Goal: Transaction & Acquisition: Book appointment/travel/reservation

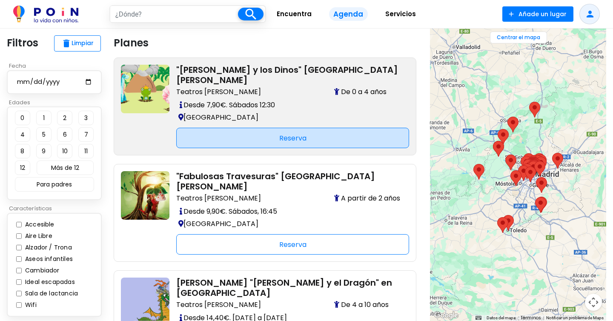
click at [229, 134] on div "Reserva" at bounding box center [292, 138] width 233 height 20
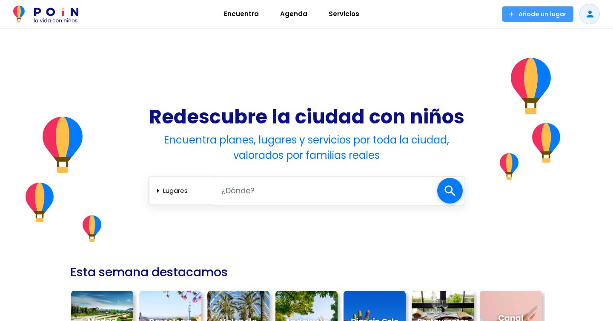
click at [556, 14] on span at bounding box center [537, 13] width 71 height 15
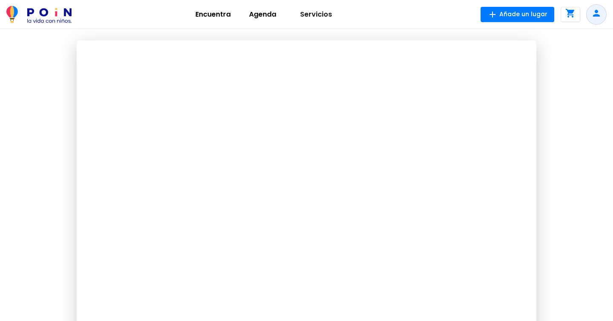
click at [51, 22] on img at bounding box center [38, 14] width 65 height 17
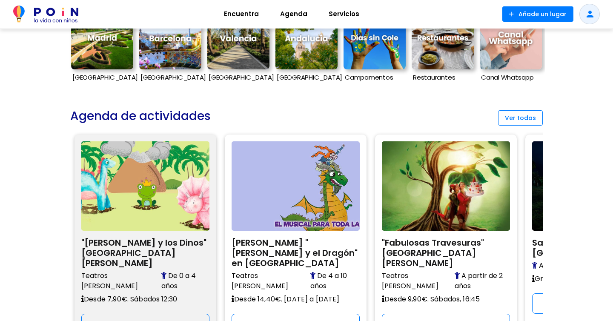
scroll to position [293, 0]
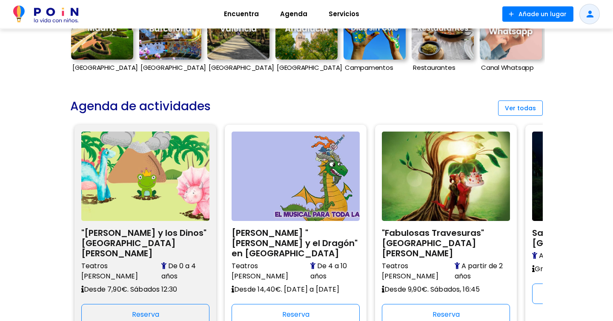
click at [157, 245] on h2 ""[PERSON_NAME] y los Dinos" [GEOGRAPHIC_DATA][PERSON_NAME]" at bounding box center [145, 241] width 128 height 33
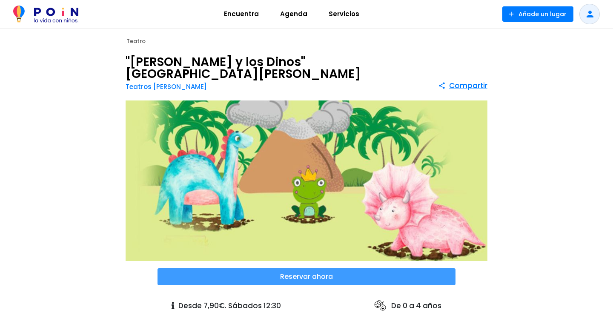
click at [302, 269] on span at bounding box center [306, 276] width 298 height 17
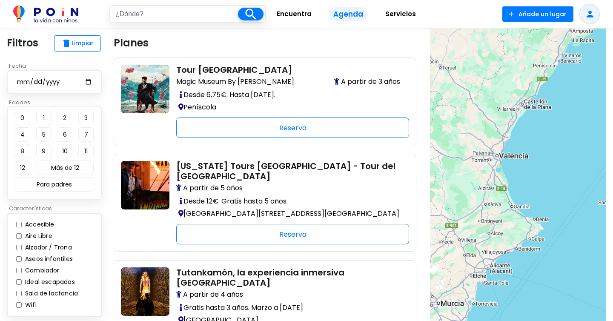
click at [299, 9] on span "Encuentra" at bounding box center [294, 14] width 43 height 14
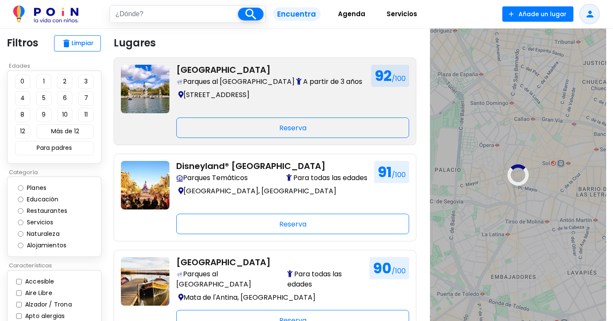
click at [225, 91] on p "Plaza de la Independencia, 7, Madrid" at bounding box center [270, 95] width 188 height 12
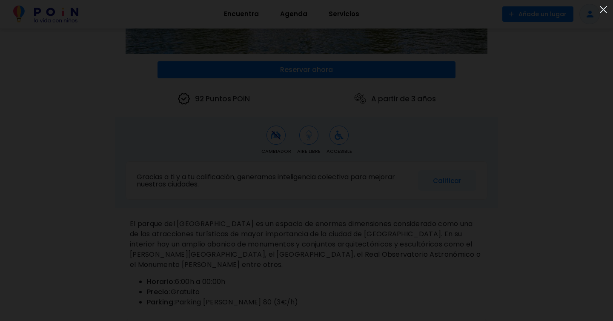
click at [602, 8] on img at bounding box center [603, 10] width 14 height 14
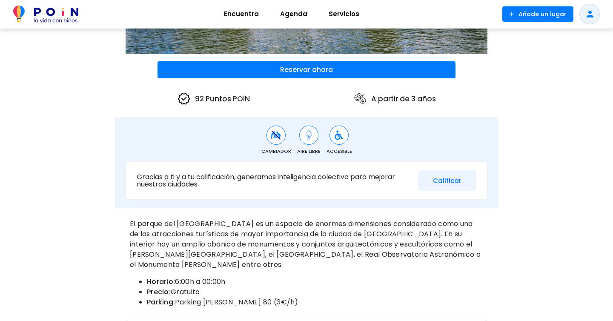
click at [434, 186] on button "Calificar" at bounding box center [447, 180] width 58 height 21
